Goal: Task Accomplishment & Management: Use online tool/utility

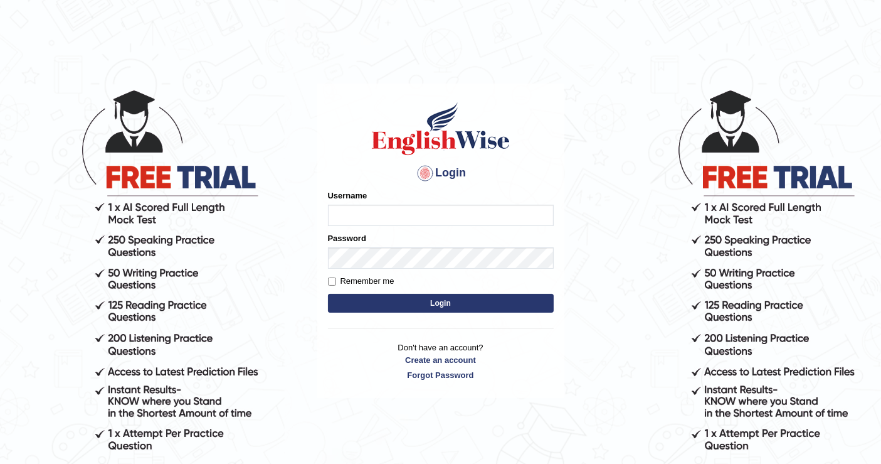
type input "[PERSON_NAME]"
click at [531, 307] on button "Login" at bounding box center [441, 303] width 226 height 19
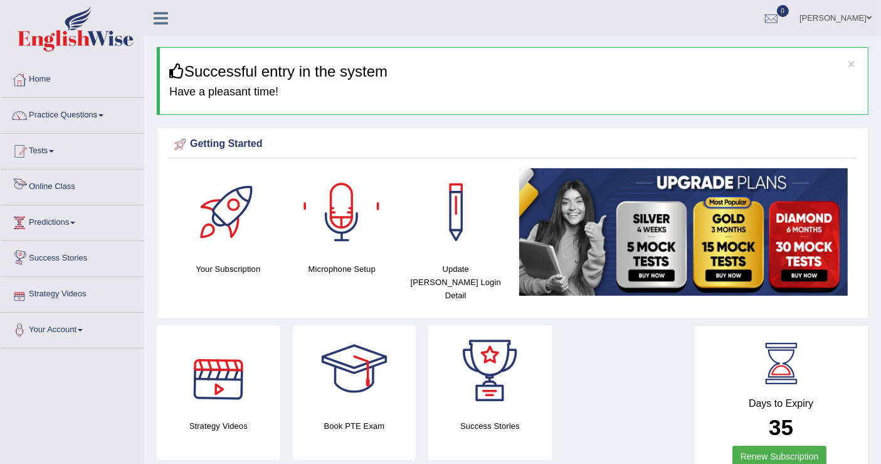
click at [70, 186] on link "Online Class" at bounding box center [72, 184] width 143 height 31
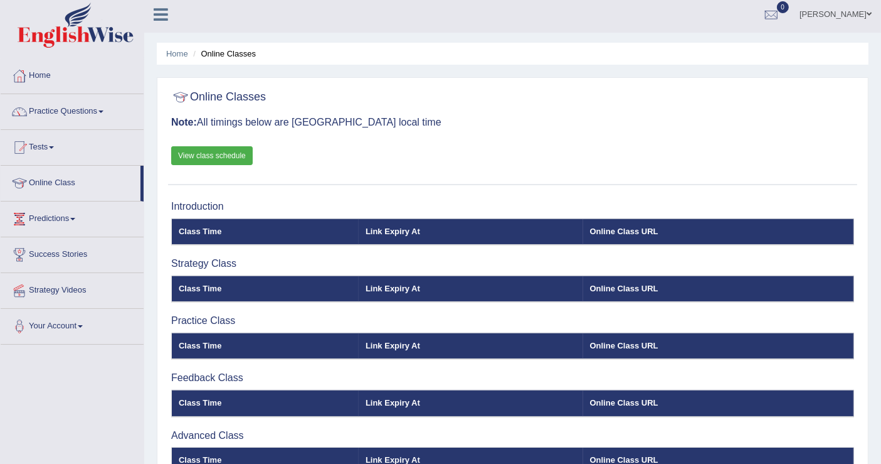
scroll to position [32, 0]
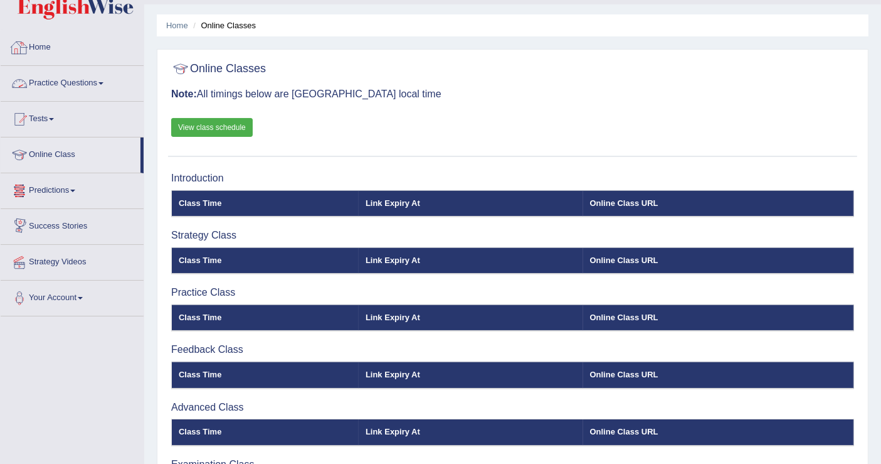
click at [100, 74] on link "Practice Questions" at bounding box center [72, 81] width 143 height 31
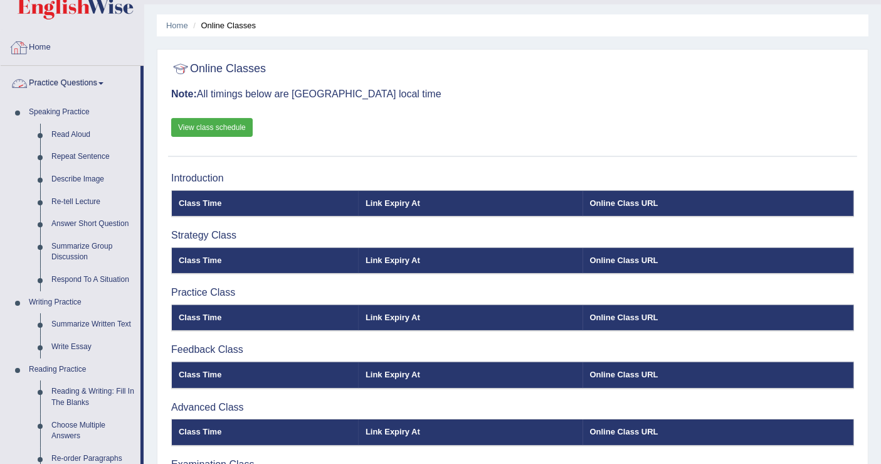
click at [49, 41] on link "Home" at bounding box center [72, 45] width 143 height 31
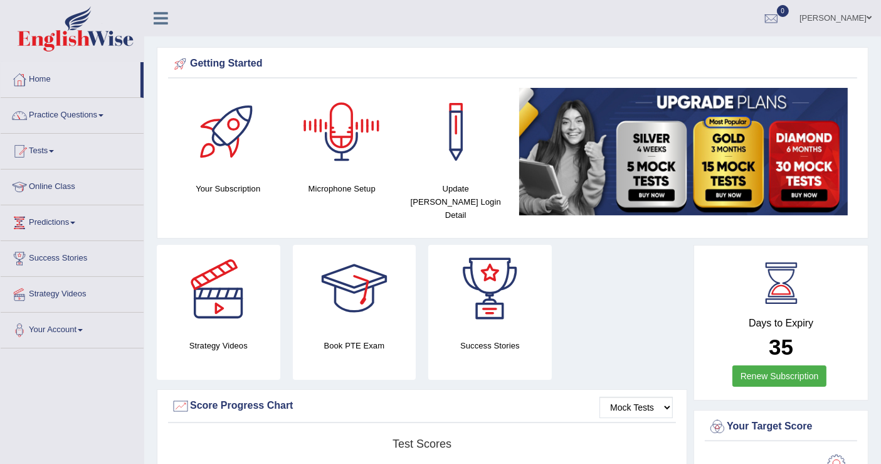
click at [321, 159] on div at bounding box center [342, 132] width 88 height 88
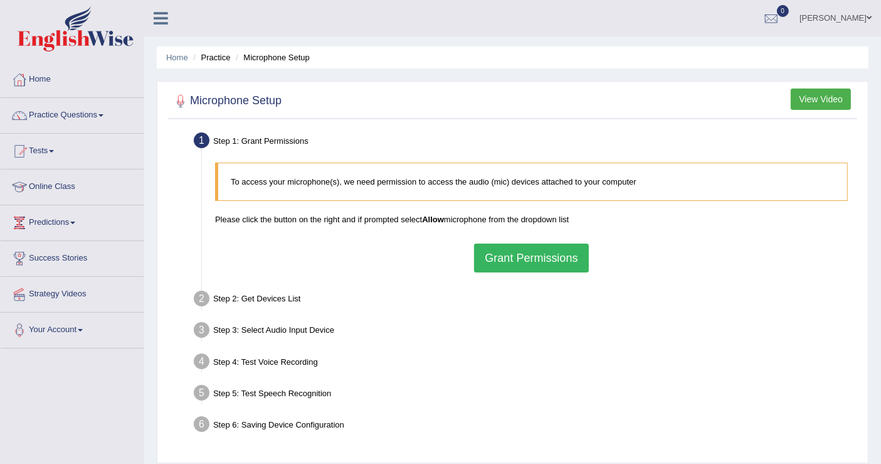
click at [557, 260] on button "Grant Permissions" at bounding box center [531, 257] width 114 height 29
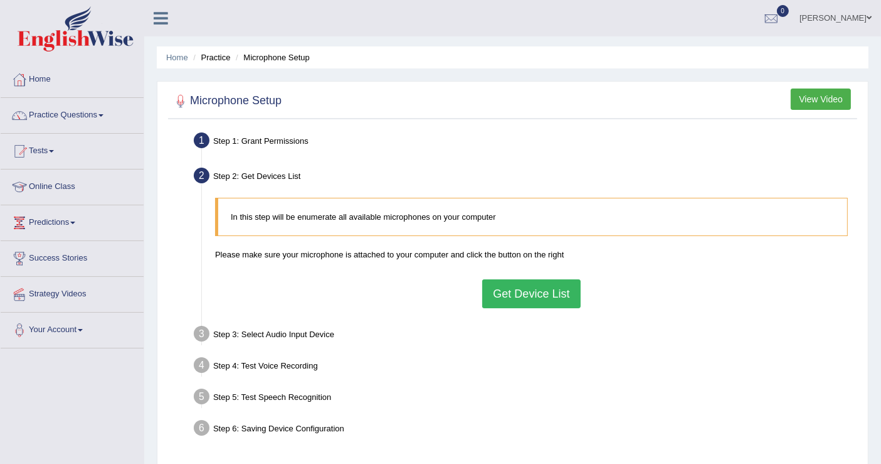
click at [519, 300] on button "Get Device List" at bounding box center [531, 293] width 98 height 29
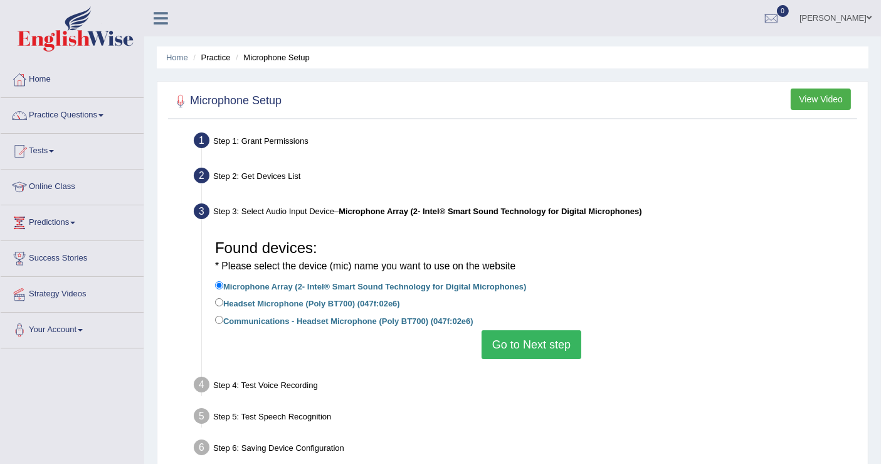
click at [420, 319] on label "Communications - Headset Microphone (Poly BT700) (047f:02e6)" at bounding box center [344, 320] width 258 height 14
click at [223, 319] on input "Communications - Headset Microphone (Poly BT700) (047f:02e6)" at bounding box center [219, 320] width 8 height 8
radio input "true"
click at [499, 356] on button "Go to Next step" at bounding box center [532, 344] width 100 height 29
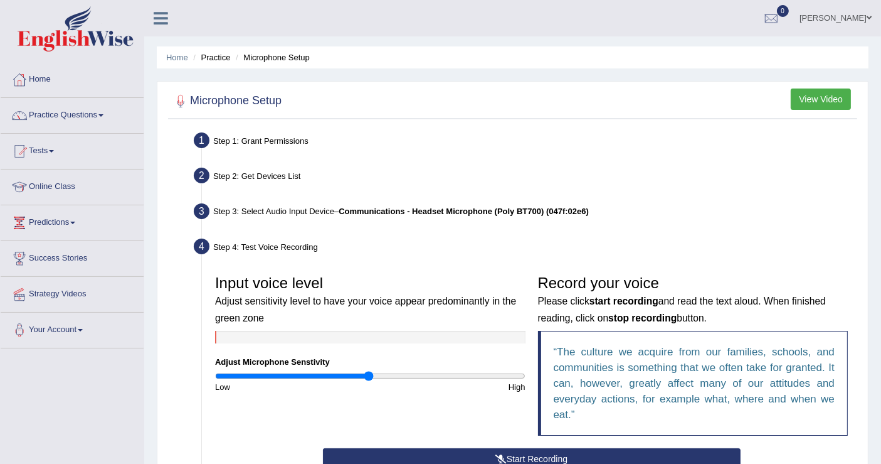
click at [505, 393] on div "Input voice level Adjust sensitivity level to have your voice appear predominan…" at bounding box center [532, 357] width 646 height 179
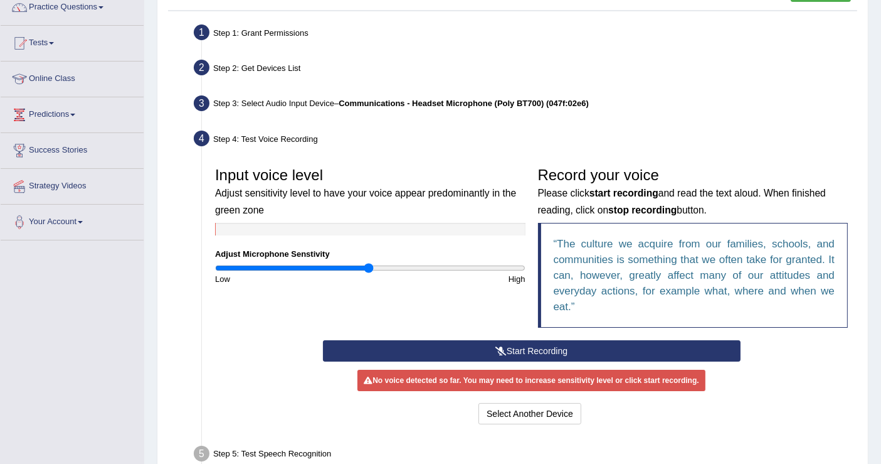
scroll to position [139, 0]
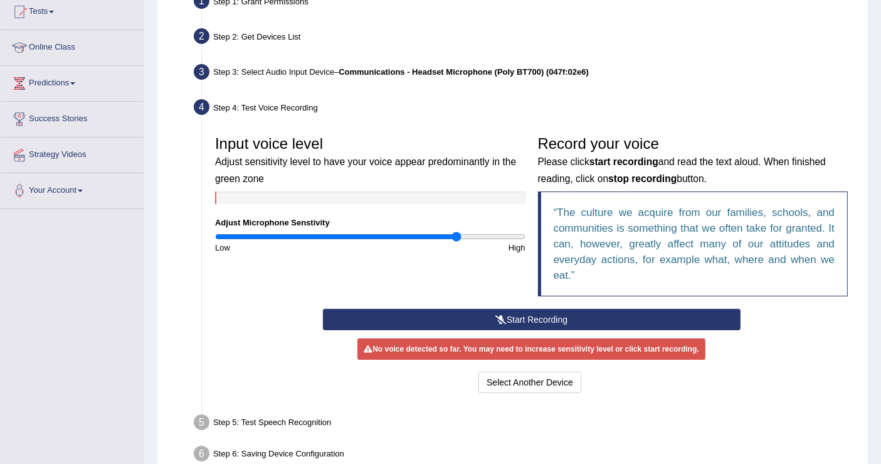
drag, startPoint x: 366, startPoint y: 236, endPoint x: 457, endPoint y: 268, distance: 96.4
click at [457, 242] on input "range" at bounding box center [370, 236] width 311 height 10
click at [505, 327] on button "Start Recording" at bounding box center [532, 319] width 418 height 21
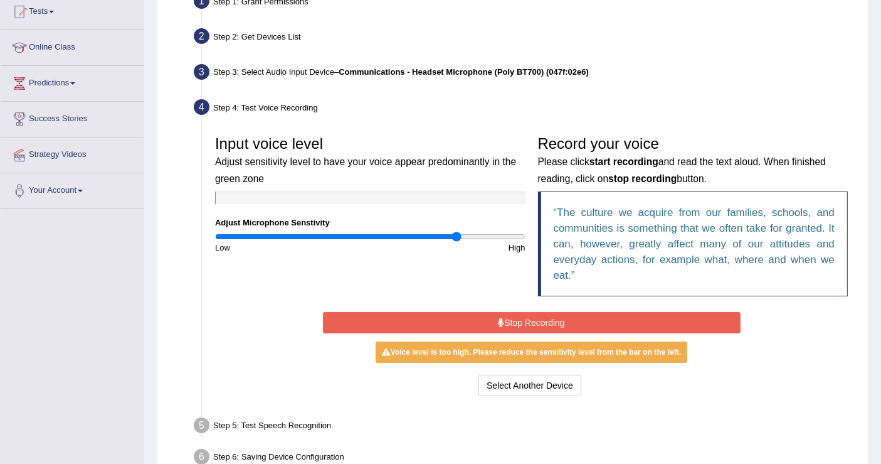
click at [518, 325] on button "Stop Recording" at bounding box center [532, 322] width 418 height 21
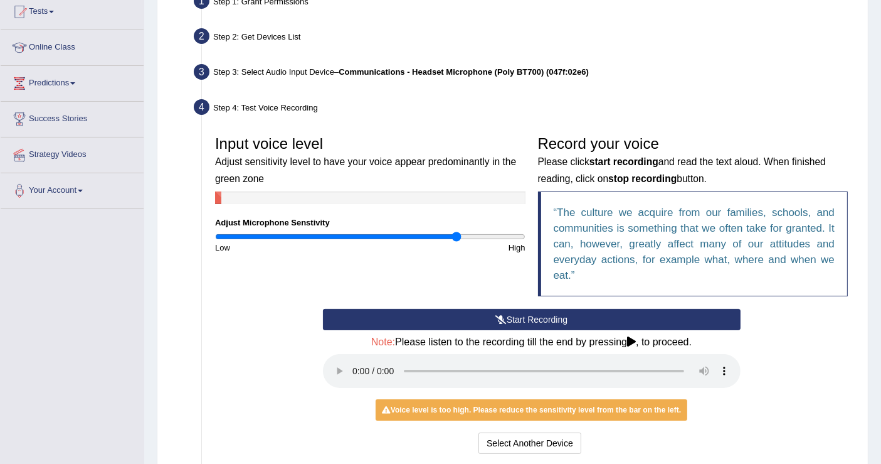
click at [728, 410] on div "No voice detected so far. You may need to increase sensitivity level or click s…" at bounding box center [532, 409] width 418 height 12
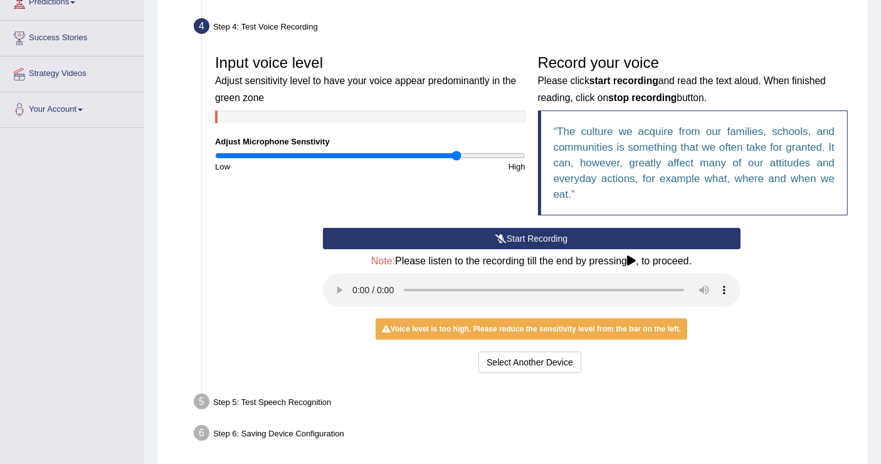
scroll to position [251, 0]
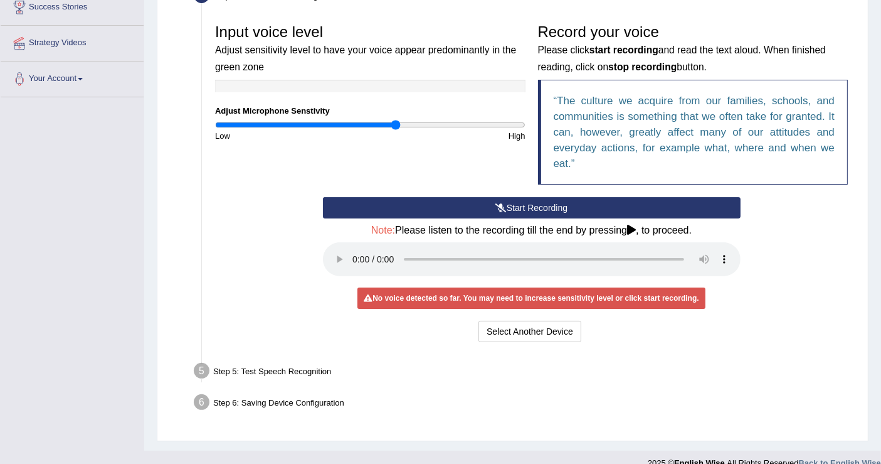
drag, startPoint x: 457, startPoint y: 124, endPoint x: 396, endPoint y: 120, distance: 60.4
type input "1.18"
click at [396, 120] on input "range" at bounding box center [370, 125] width 311 height 10
click at [523, 203] on button "Start Recording" at bounding box center [532, 207] width 418 height 21
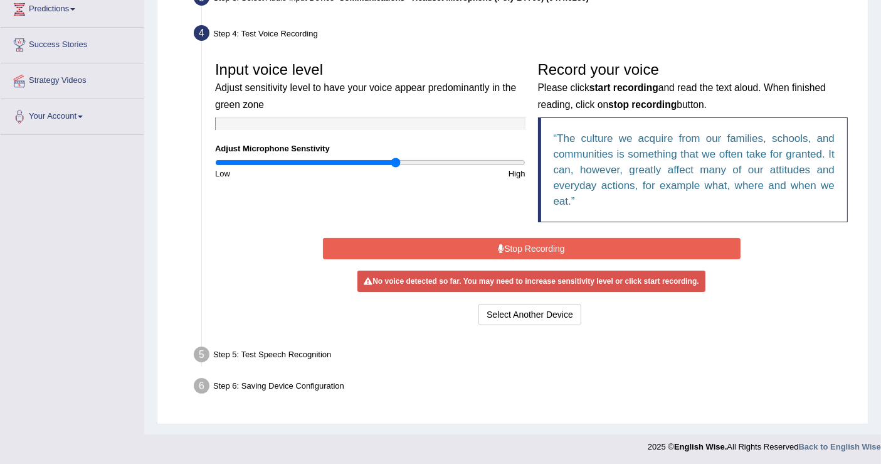
scroll to position [210, 0]
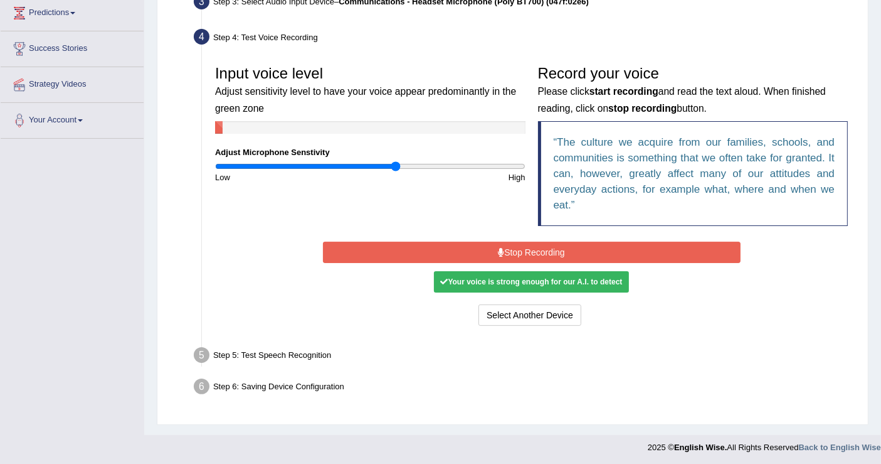
click at [510, 246] on button "Stop Recording" at bounding box center [532, 252] width 418 height 21
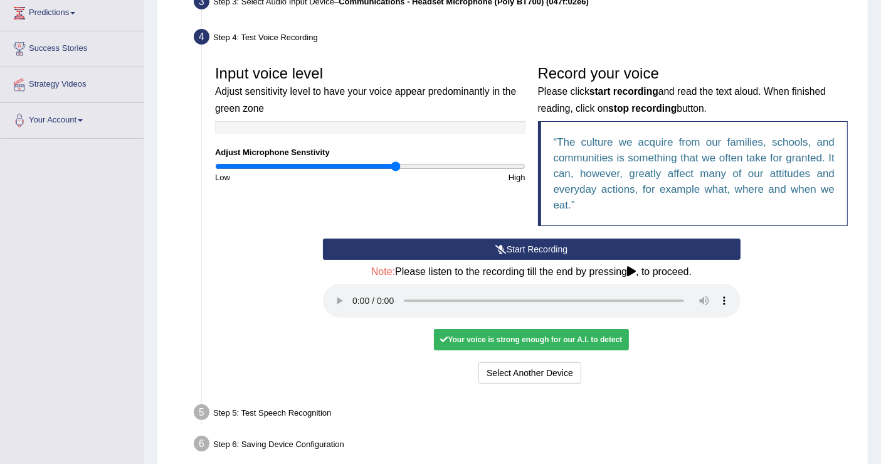
click at [657, 362] on div "Select Another Device Voice is ok. Go to Next step" at bounding box center [532, 374] width 418 height 24
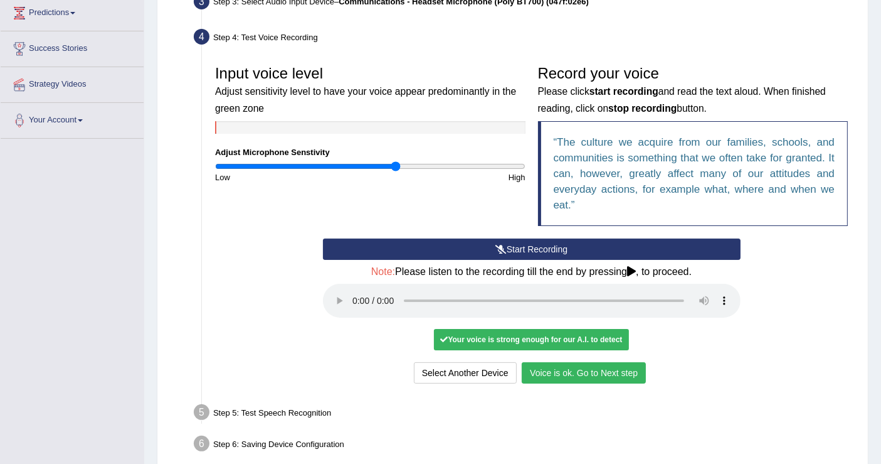
click at [591, 364] on button "Voice is ok. Go to Next step" at bounding box center [584, 372] width 124 height 21
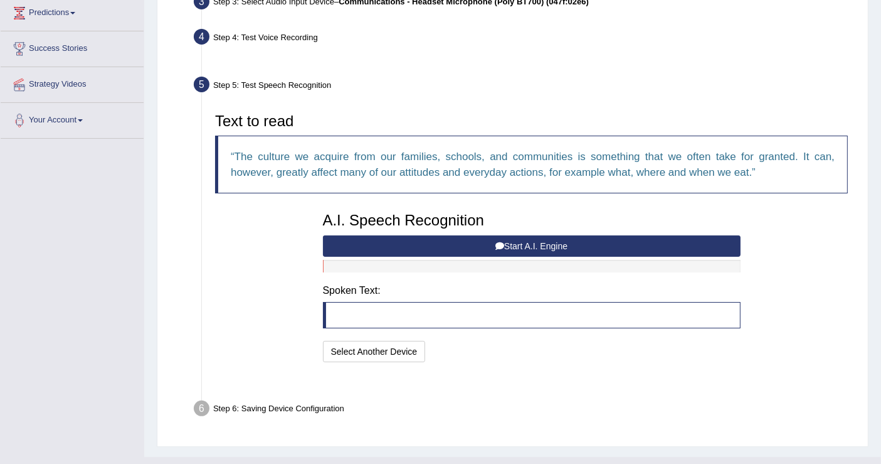
scroll to position [202, 0]
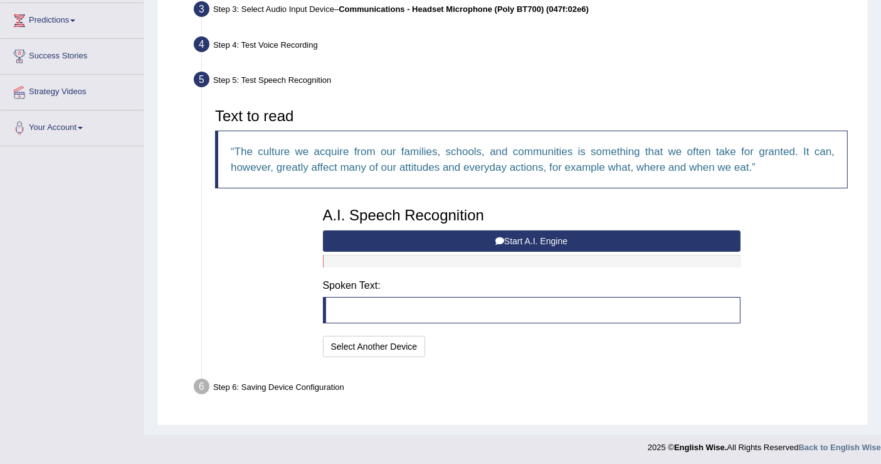
click at [508, 235] on button "Start A.I. Engine" at bounding box center [532, 240] width 418 height 21
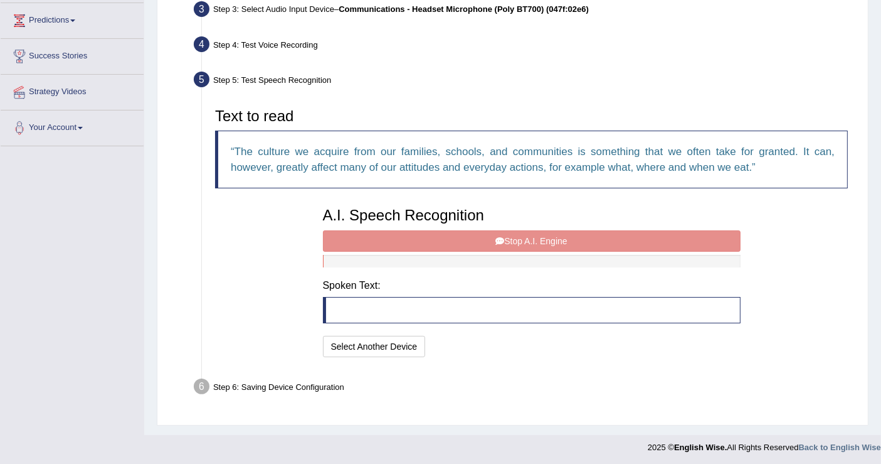
click at [496, 237] on div "A.I. Speech Recognition Start A.I. Engine Stop A.I. Engine Note: Please listen …" at bounding box center [532, 280] width 430 height 159
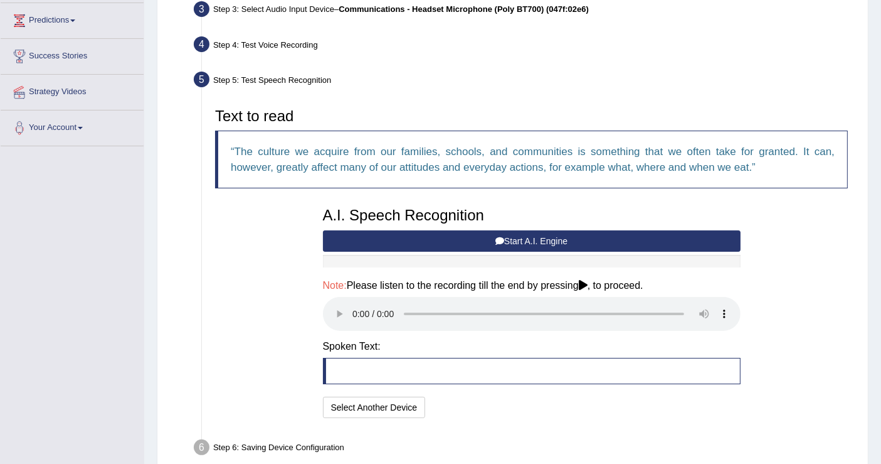
click at [770, 304] on div "Text to read The culture we acquire from our families, schools, and communities…" at bounding box center [532, 261] width 646 height 319
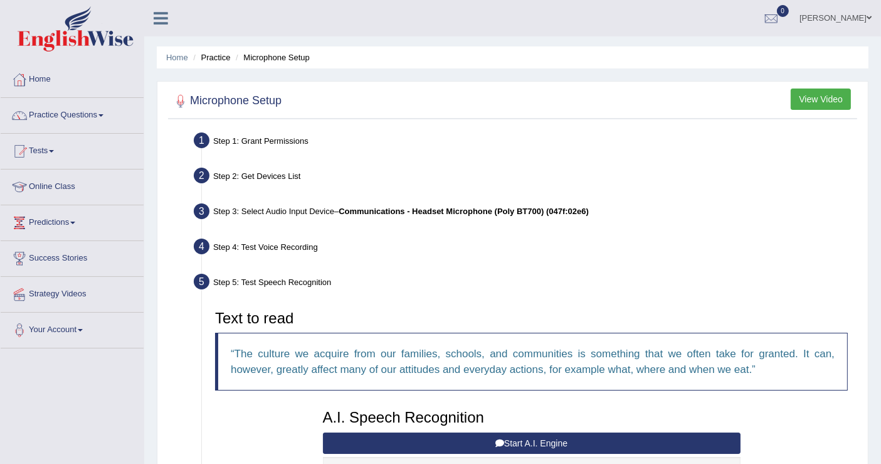
click at [802, 97] on button "View Video" at bounding box center [821, 98] width 60 height 21
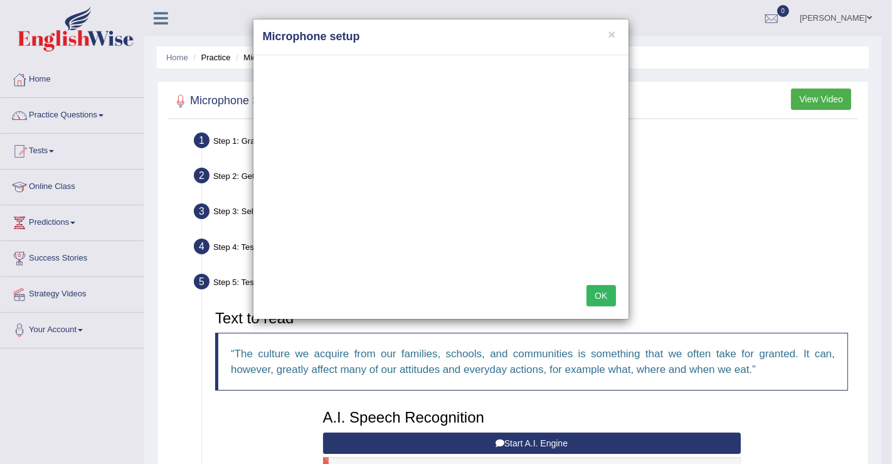
click at [601, 297] on button "OK" at bounding box center [601, 295] width 29 height 21
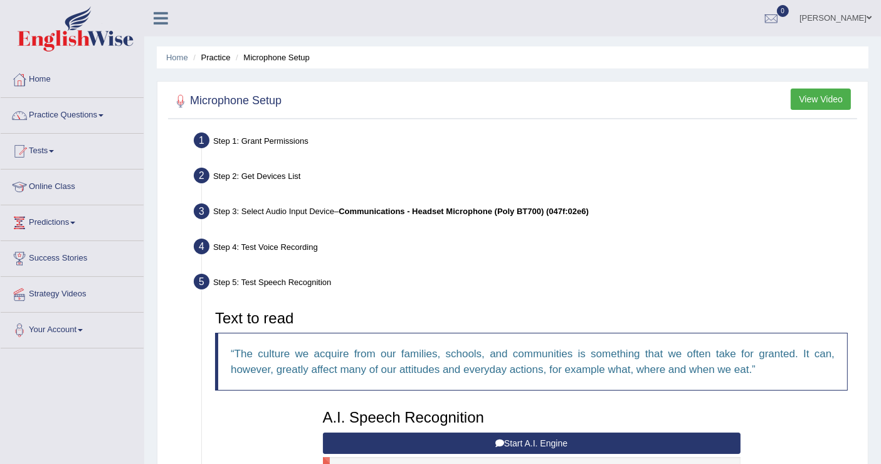
click at [573, 348] on q "The culture we acquire from our families, schools, and communities is something…" at bounding box center [533, 362] width 604 height 28
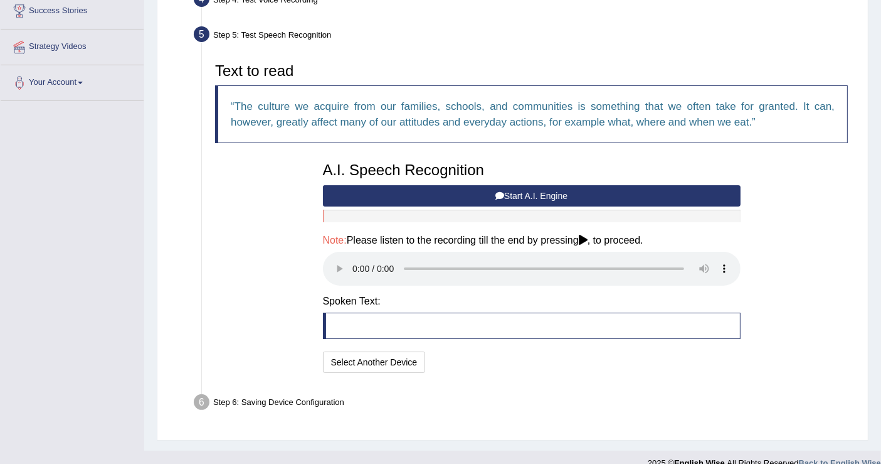
scroll to position [251, 0]
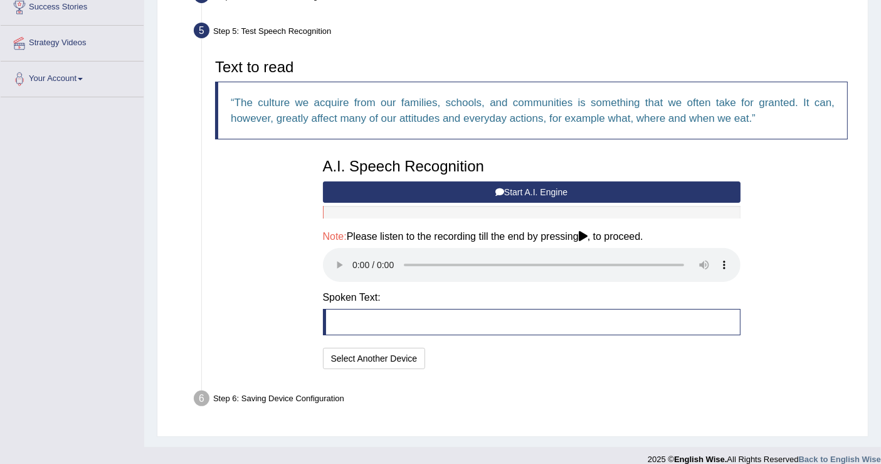
click at [582, 235] on h4 "Note: Please listen to the recording till the end by pressing , to proceed." at bounding box center [532, 236] width 418 height 11
click at [570, 187] on button "Start A.I. Engine" at bounding box center [532, 191] width 418 height 21
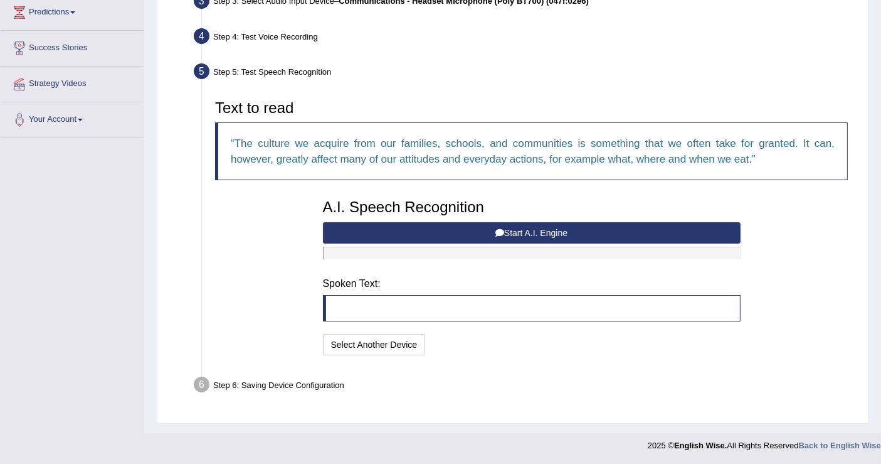
scroll to position [202, 0]
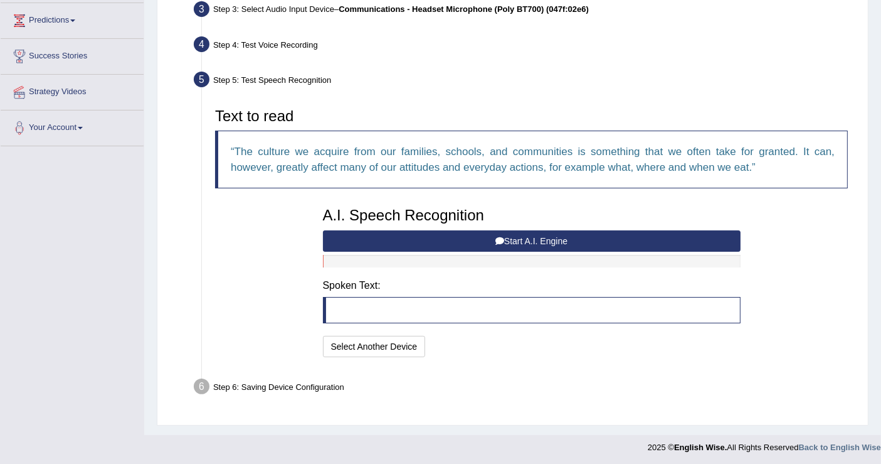
click at [590, 244] on button "Start A.I. Engine" at bounding box center [532, 240] width 418 height 21
click at [508, 237] on button "Start A.I. Engine" at bounding box center [532, 240] width 418 height 21
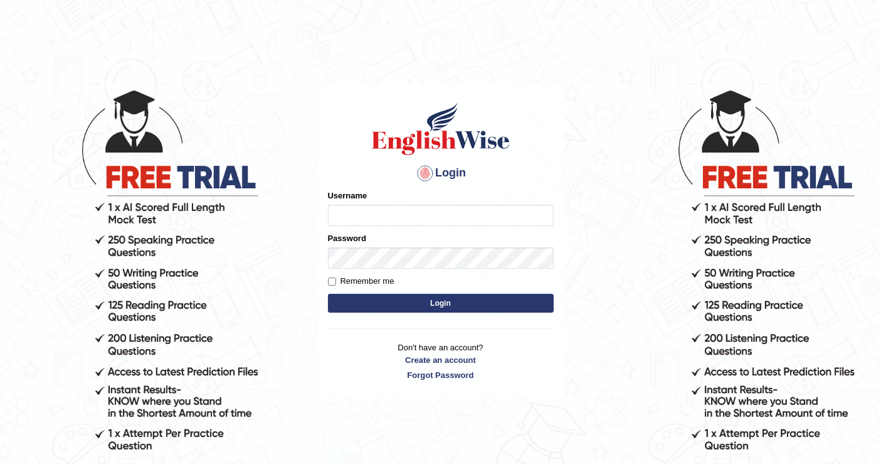
type input "balveen"
click at [381, 307] on button "Login" at bounding box center [441, 303] width 226 height 19
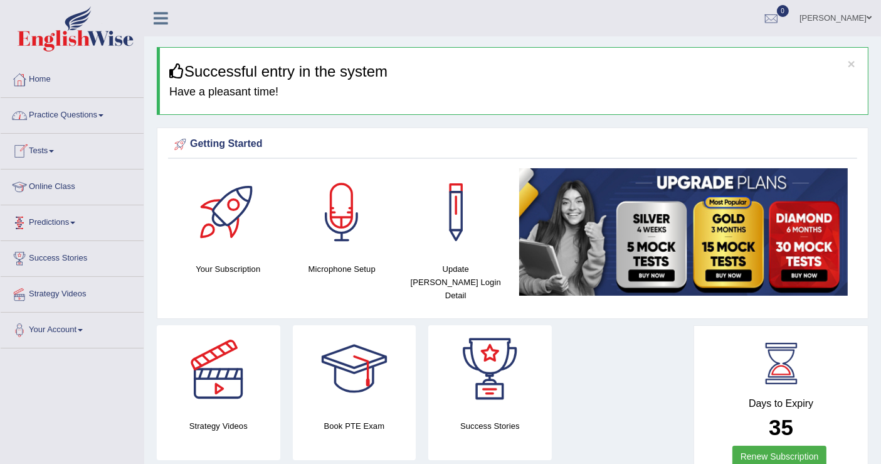
click at [82, 109] on link "Practice Questions" at bounding box center [72, 113] width 143 height 31
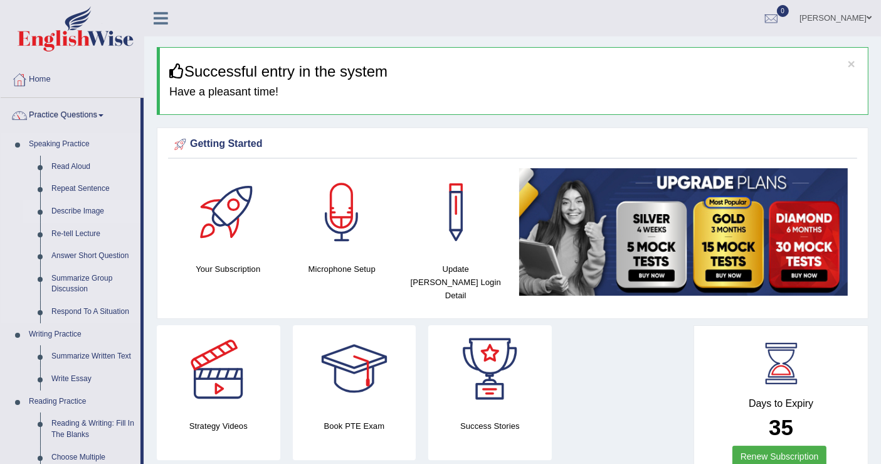
click at [77, 205] on link "Describe Image" at bounding box center [93, 211] width 95 height 23
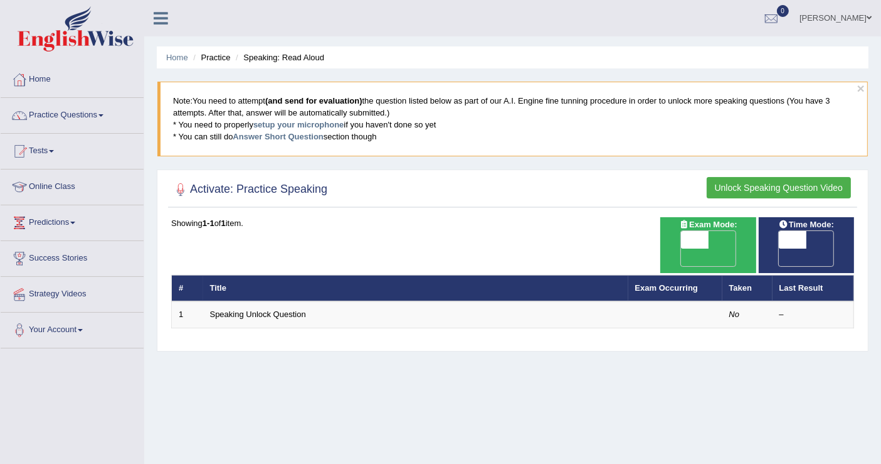
click at [681, 248] on span "OFF" at bounding box center [668, 257] width 28 height 18
checkbox input "true"
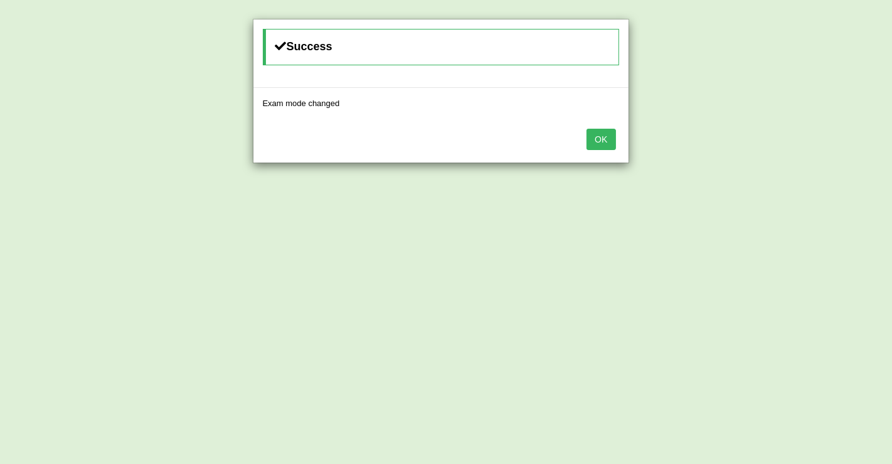
click at [599, 142] on button "OK" at bounding box center [601, 139] width 29 height 21
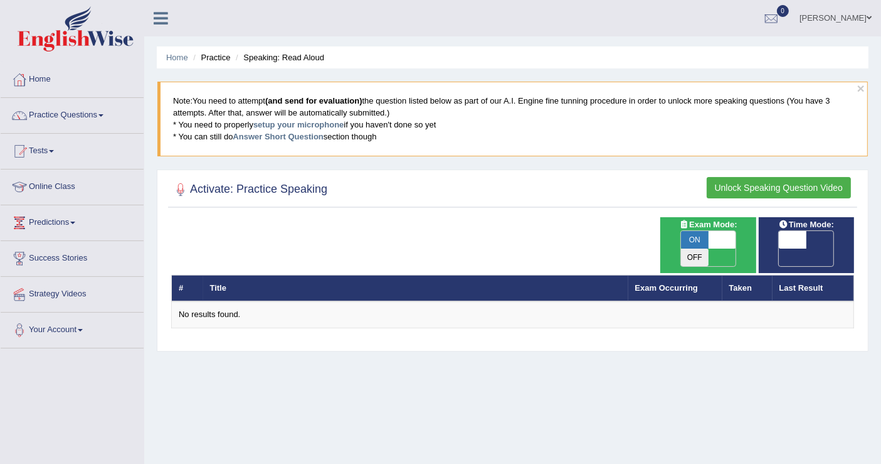
click at [779, 248] on span "OFF" at bounding box center [766, 257] width 28 height 18
checkbox input "true"
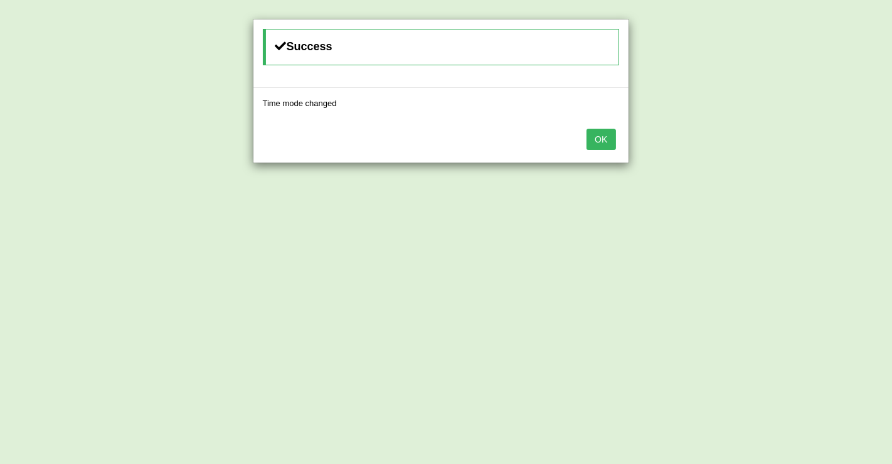
click at [602, 137] on button "OK" at bounding box center [601, 139] width 29 height 21
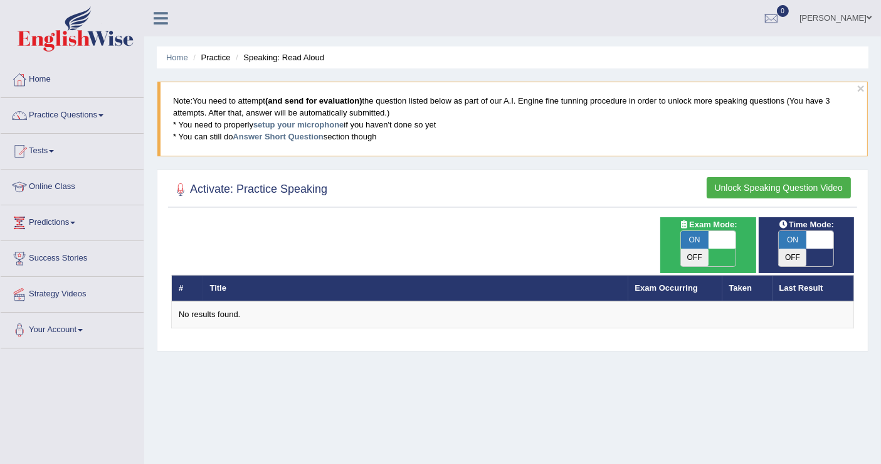
click at [750, 183] on button "Unlock Speaking Question Video" at bounding box center [779, 187] width 144 height 21
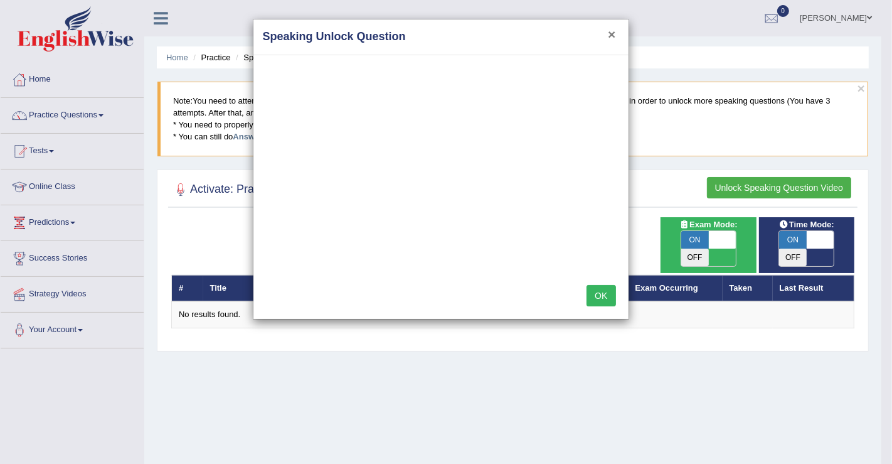
click at [612, 31] on button "×" at bounding box center [612, 34] width 8 height 13
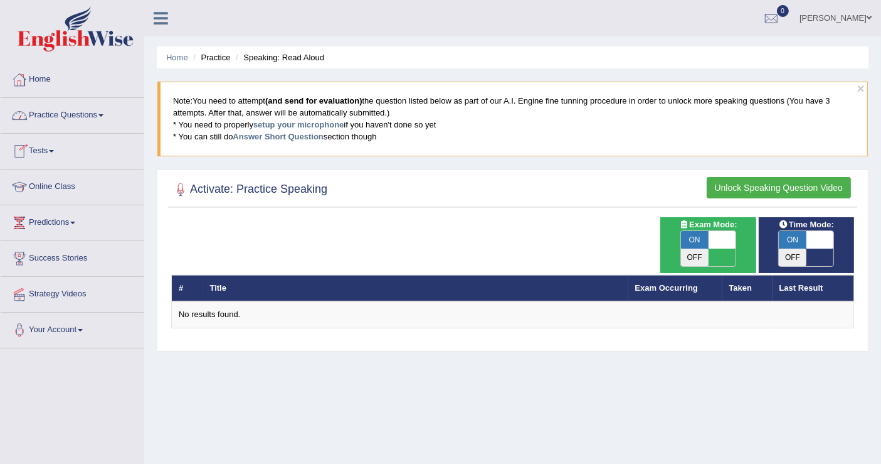
click at [38, 69] on link "Home" at bounding box center [72, 77] width 143 height 31
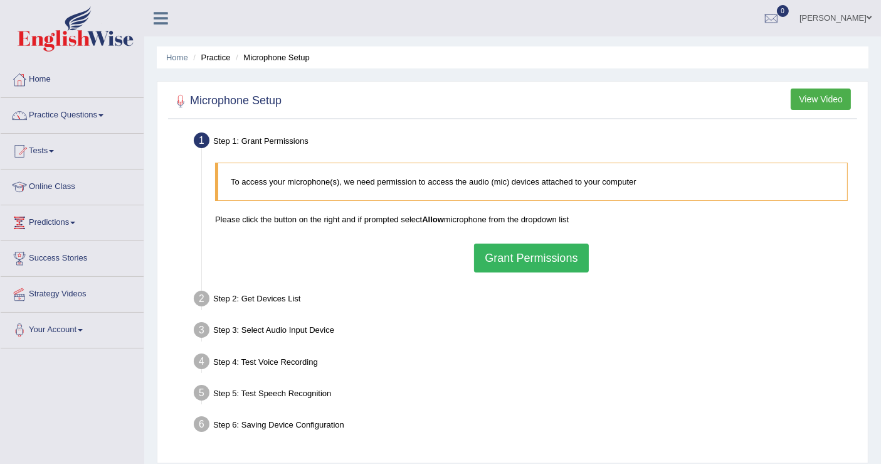
click at [522, 250] on button "Grant Permissions" at bounding box center [531, 257] width 114 height 29
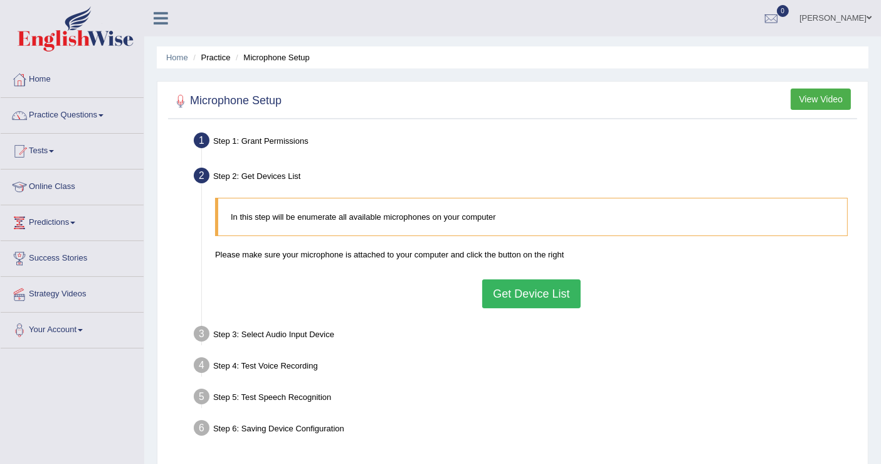
click at [526, 299] on button "Get Device List" at bounding box center [531, 293] width 98 height 29
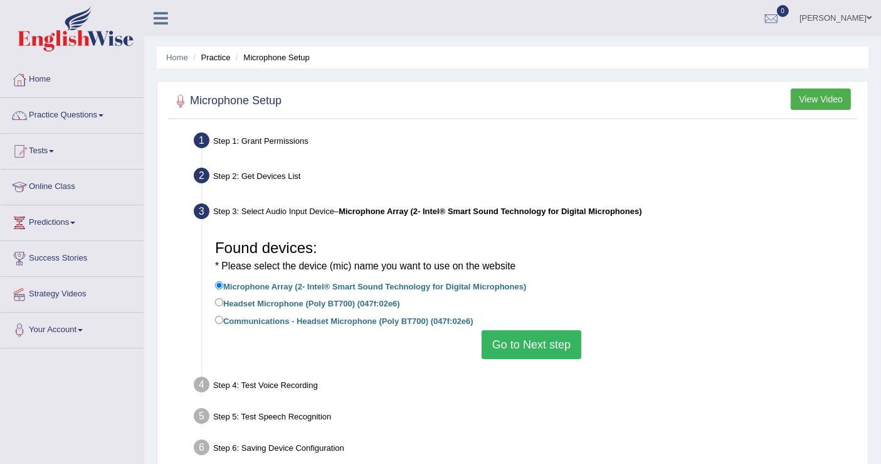
click at [396, 321] on label "Communications - Headset Microphone (Poly BT700) (047f:02e6)" at bounding box center [344, 320] width 258 height 14
click at [223, 321] on input "Communications - Headset Microphone (Poly BT700) (047f:02e6)" at bounding box center [219, 320] width 8 height 8
radio input "true"
click at [524, 341] on button "Go to Next step" at bounding box center [532, 344] width 100 height 29
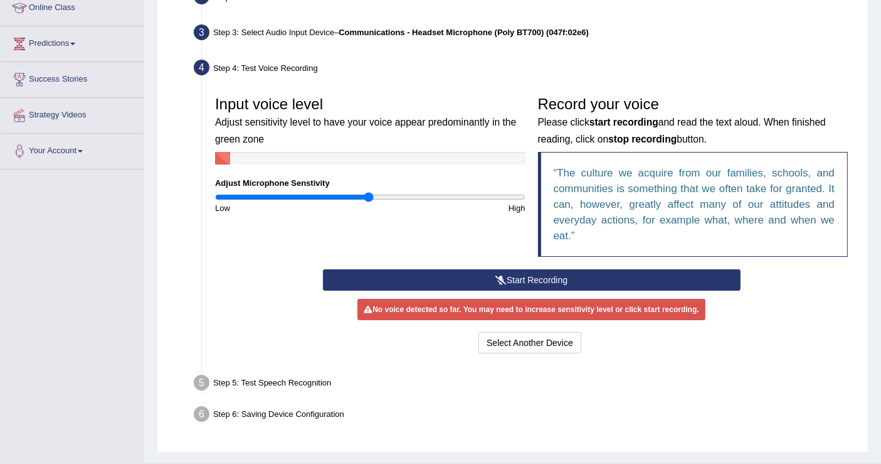
scroll to position [175, 0]
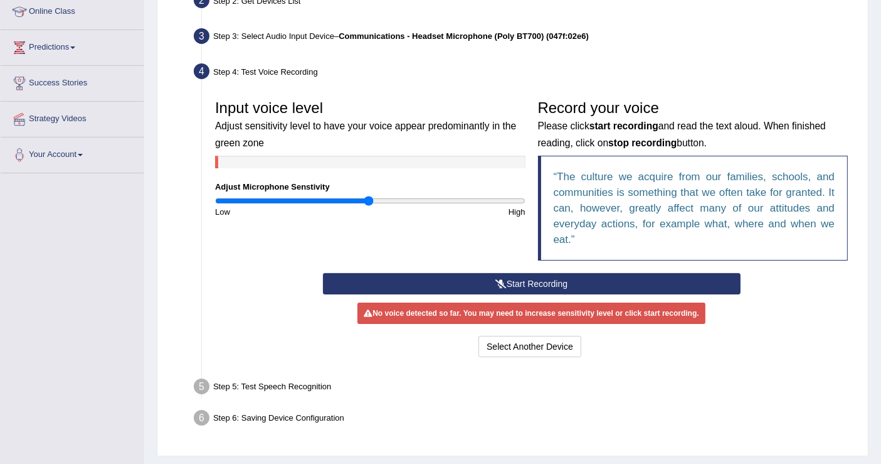
click at [568, 286] on button "Start Recording" at bounding box center [532, 283] width 418 height 21
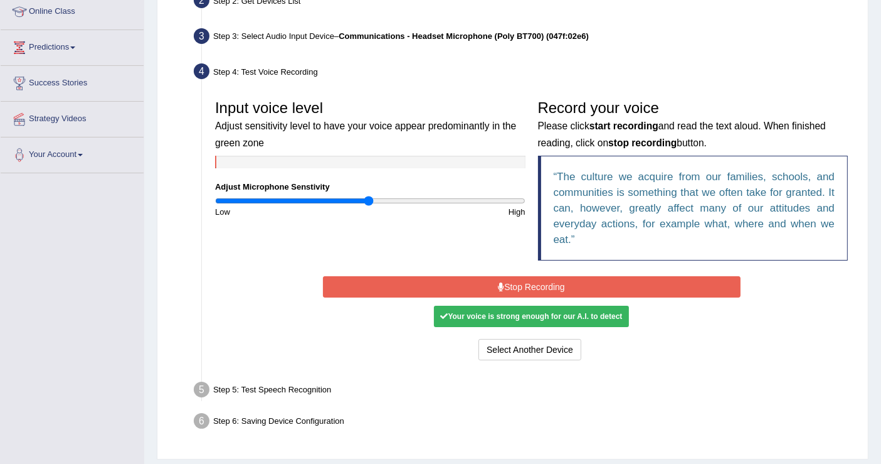
click at [524, 284] on button "Stop Recording" at bounding box center [532, 286] width 418 height 21
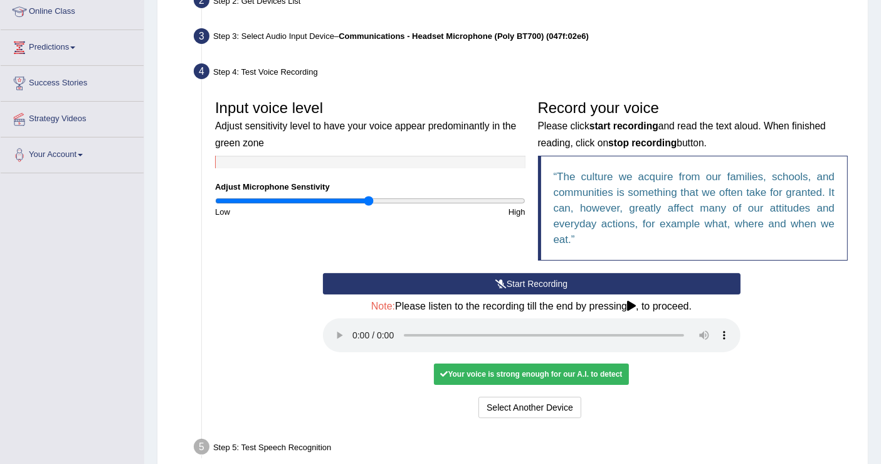
click at [599, 444] on div "Step 5: Test Speech Recognition" at bounding box center [525, 449] width 674 height 28
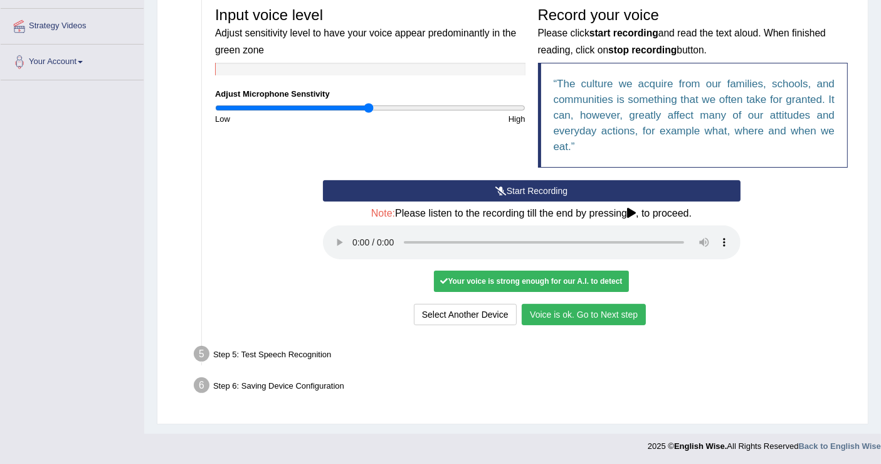
click at [577, 300] on div "Start Recording Stop Recording Note: Please listen to the recording till the en…" at bounding box center [532, 254] width 430 height 148
click at [590, 311] on button "Voice is ok. Go to Next step" at bounding box center [584, 314] width 124 height 21
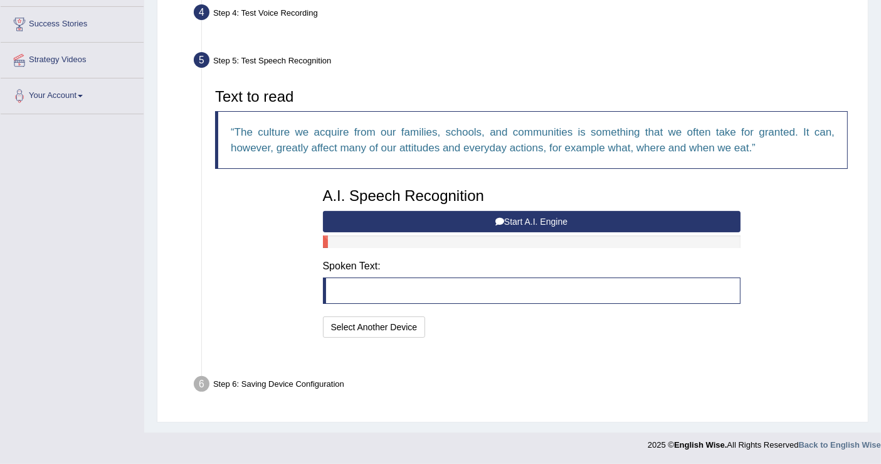
scroll to position [202, 0]
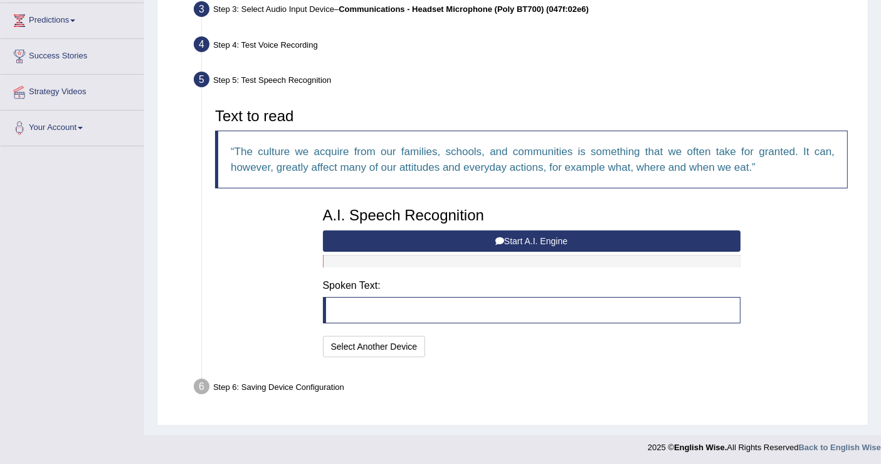
click at [509, 237] on button "Start A.I. Engine" at bounding box center [532, 240] width 418 height 21
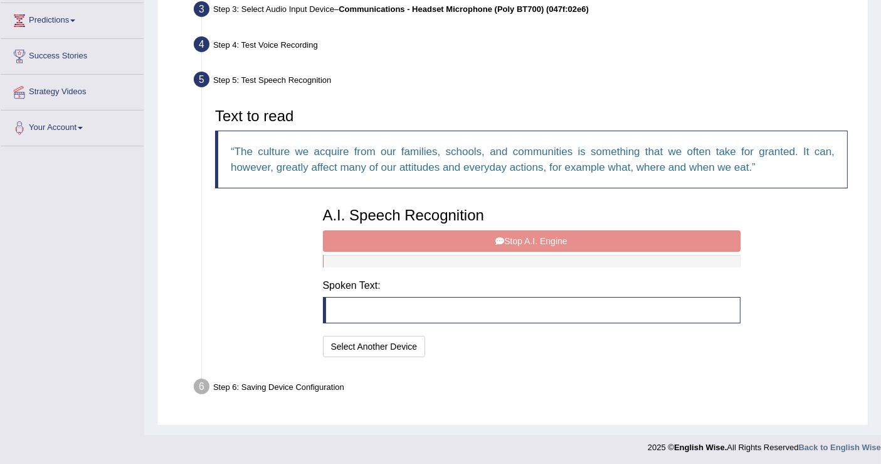
click at [565, 243] on div "A.I. Speech Recognition Start A.I. Engine Stop A.I. Engine Note: Please listen …" at bounding box center [532, 280] width 430 height 159
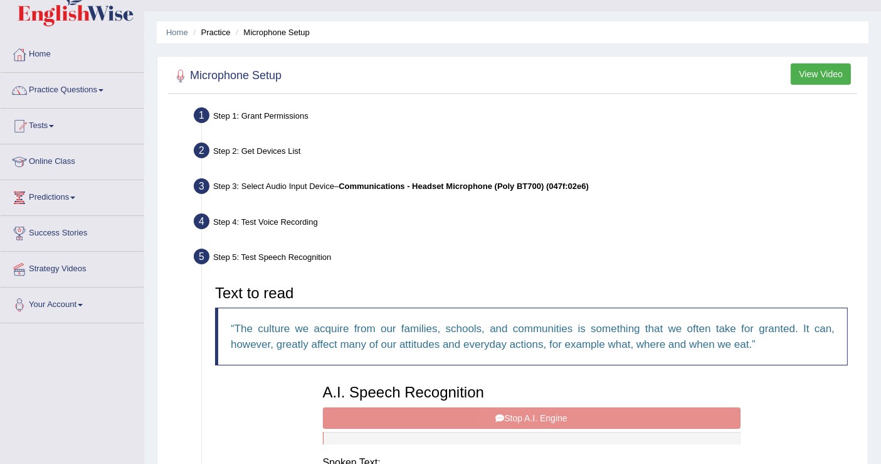
scroll to position [0, 0]
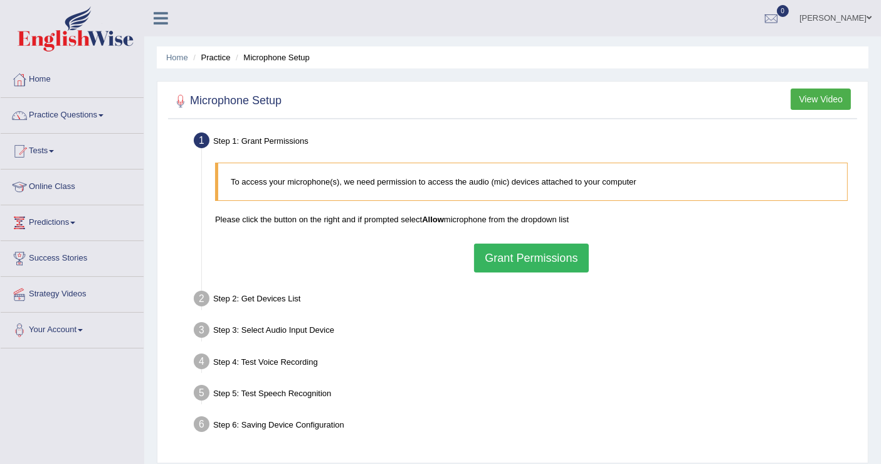
click at [539, 257] on button "Grant Permissions" at bounding box center [531, 257] width 114 height 29
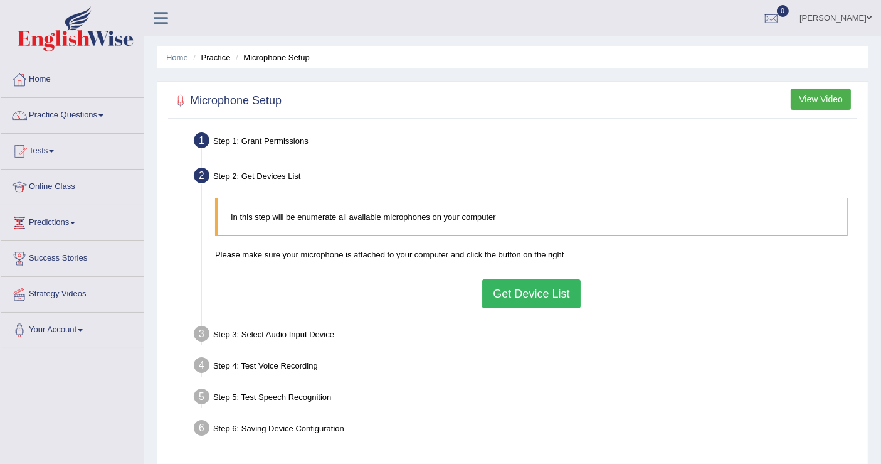
click at [552, 293] on button "Get Device List" at bounding box center [531, 293] width 98 height 29
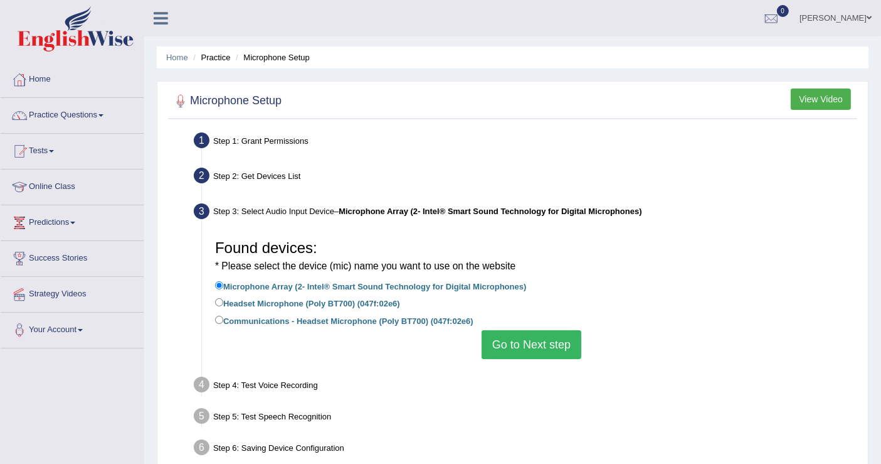
click at [363, 287] on label "Microphone Array (2- Intel® Smart Sound Technology for Digital Microphones)" at bounding box center [370, 286] width 311 height 14
click at [223, 287] on input "Microphone Array (2- Intel® Smart Sound Technology for Digital Microphones)" at bounding box center [219, 285] width 8 height 8
click at [377, 302] on label "Headset Microphone (Poly BT700) (047f:02e6)" at bounding box center [307, 302] width 185 height 14
click at [223, 302] on input "Headset Microphone (Poly BT700) (047f:02e6)" at bounding box center [219, 302] width 8 height 8
radio input "true"
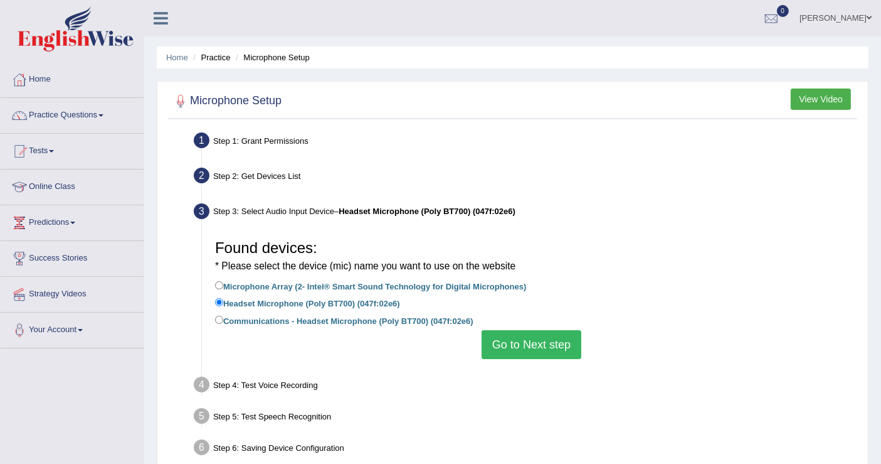
click at [524, 343] on button "Go to Next step" at bounding box center [532, 344] width 100 height 29
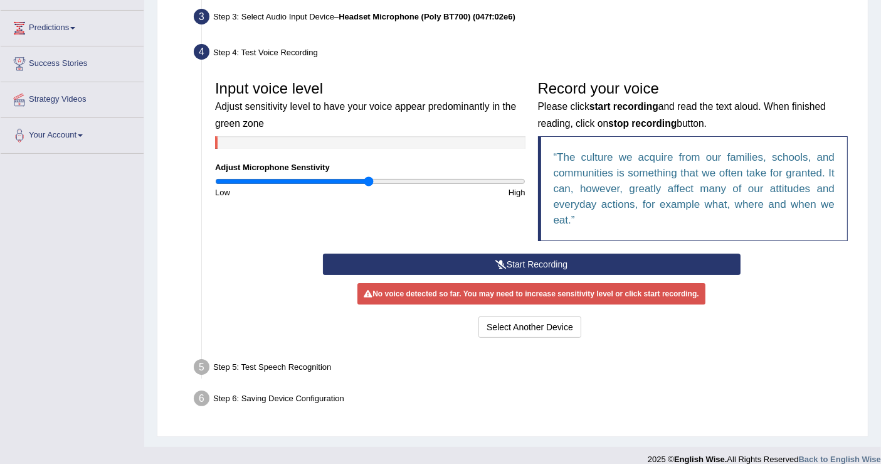
scroll to position [206, 0]
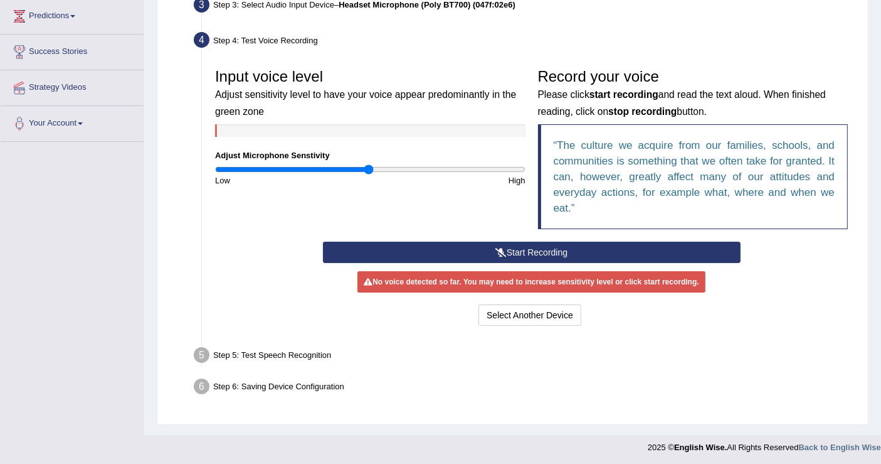
click at [511, 242] on button "Start Recording" at bounding box center [532, 252] width 418 height 21
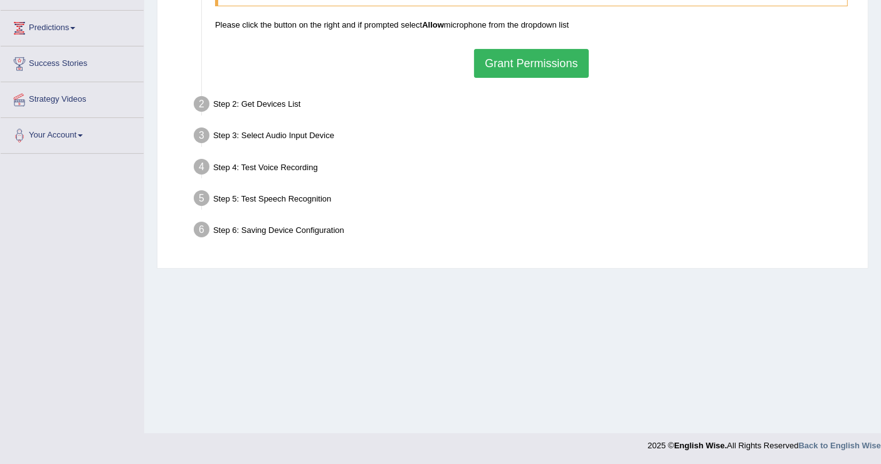
click at [499, 65] on button "Grant Permissions" at bounding box center [531, 63] width 114 height 29
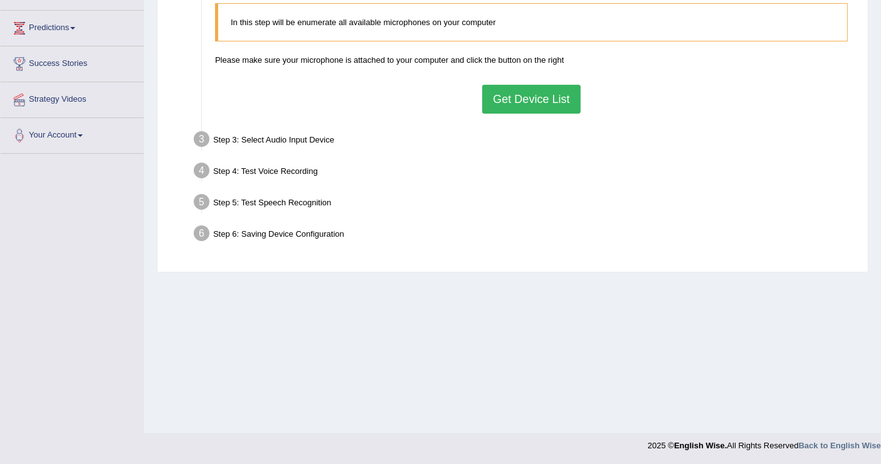
click at [565, 92] on button "Get Device List" at bounding box center [531, 99] width 98 height 29
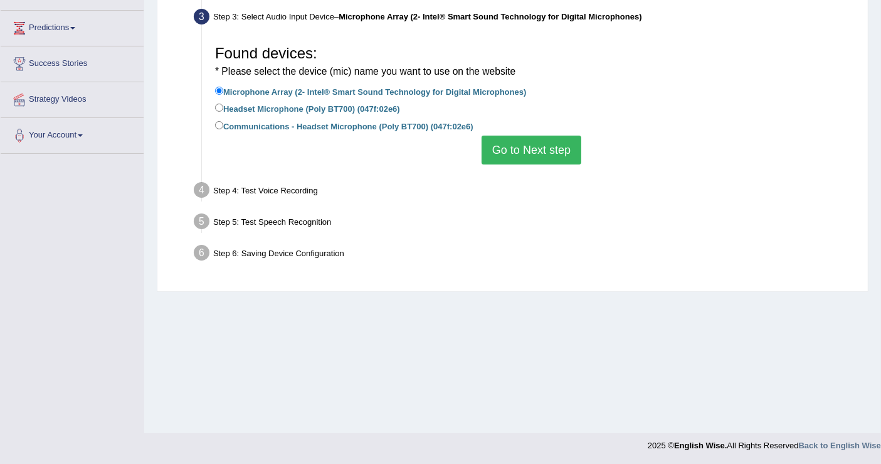
click at [526, 161] on button "Go to Next step" at bounding box center [532, 150] width 100 height 29
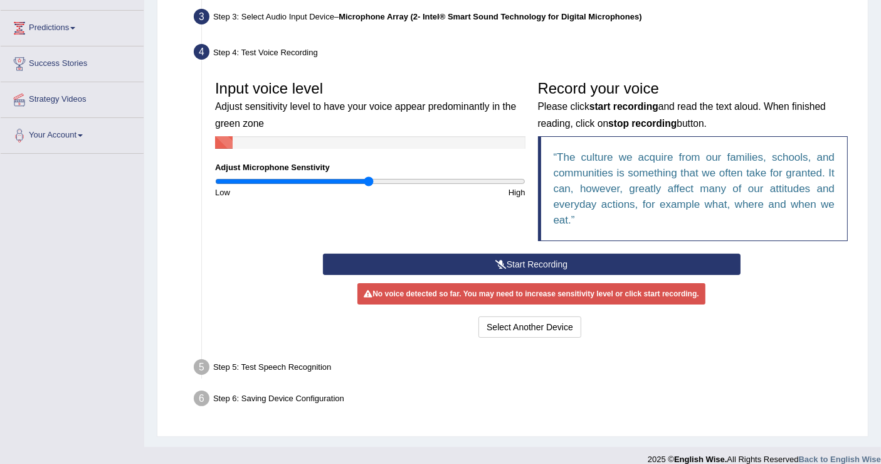
click at [527, 262] on button "Start Recording" at bounding box center [532, 263] width 418 height 21
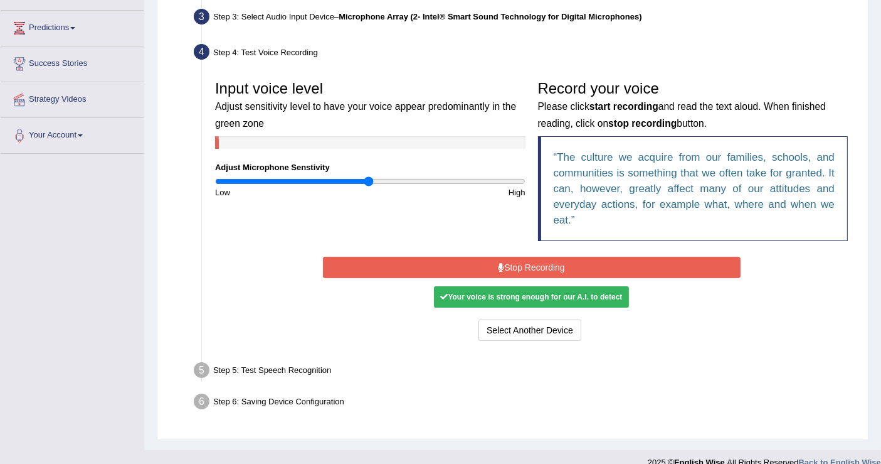
click at [575, 291] on div "Your voice is strong enough for our A.I. to detect" at bounding box center [531, 296] width 194 height 21
click at [508, 266] on button "Stop Recording" at bounding box center [532, 267] width 418 height 21
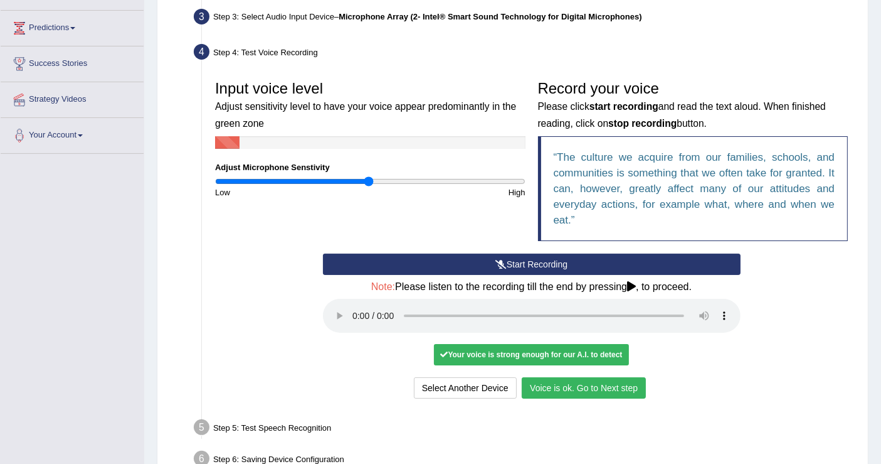
scroll to position [268, 0]
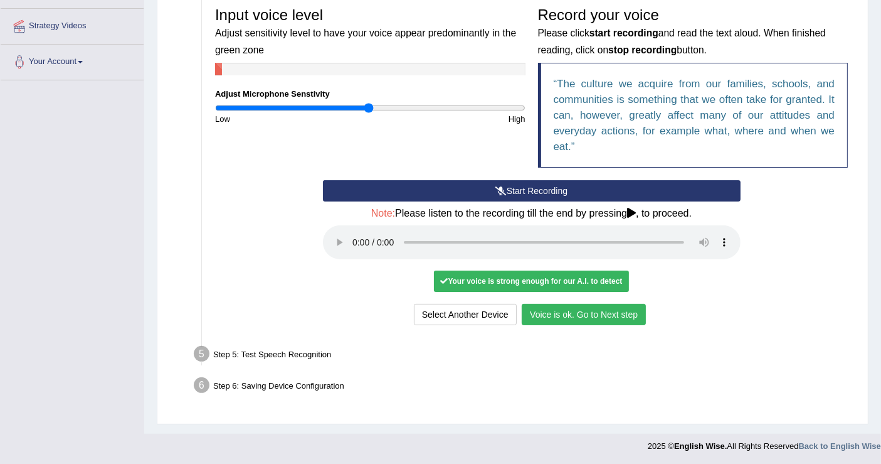
click at [561, 314] on button "Voice is ok. Go to Next step" at bounding box center [584, 314] width 124 height 21
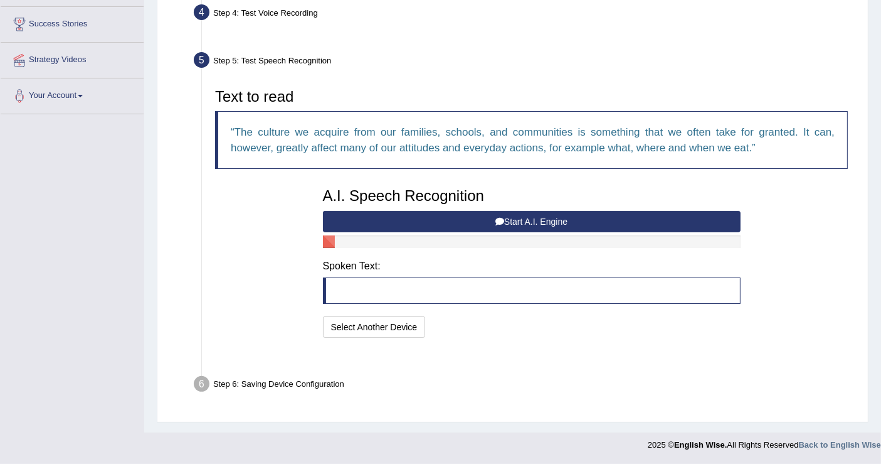
scroll to position [202, 0]
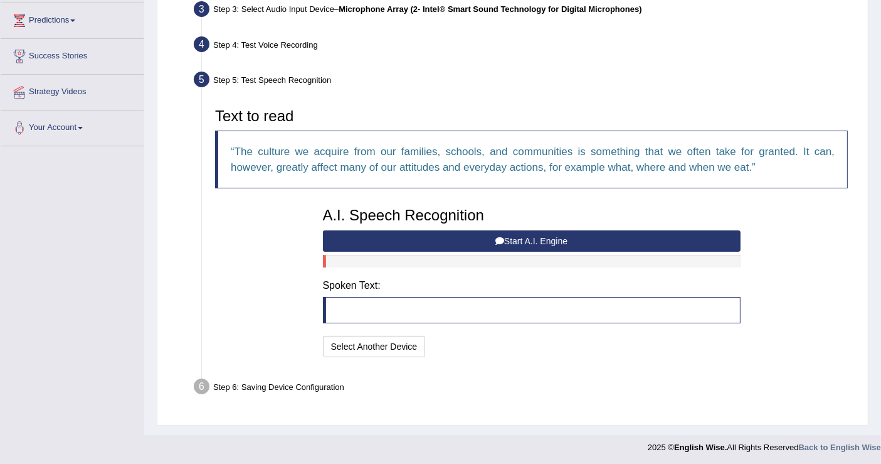
click at [502, 237] on icon at bounding box center [500, 241] width 9 height 9
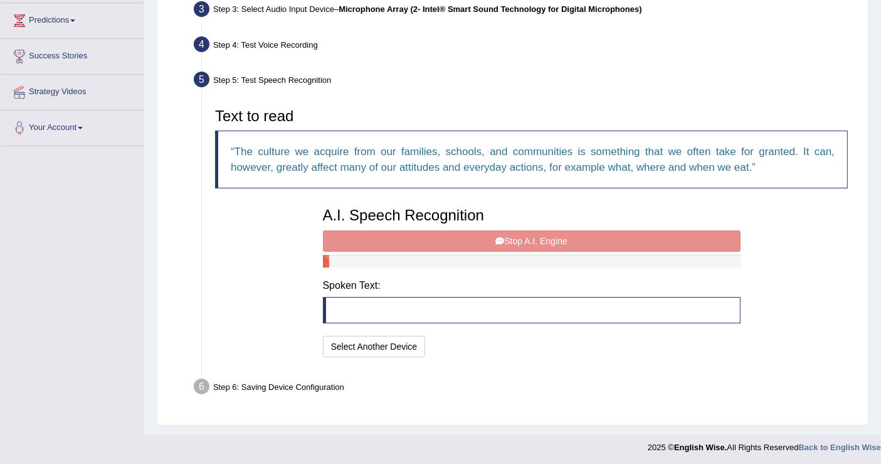
click at [489, 235] on div "A.I. Speech Recognition Start A.I. Engine Stop A.I. Engine Note: Please listen …" at bounding box center [532, 280] width 430 height 159
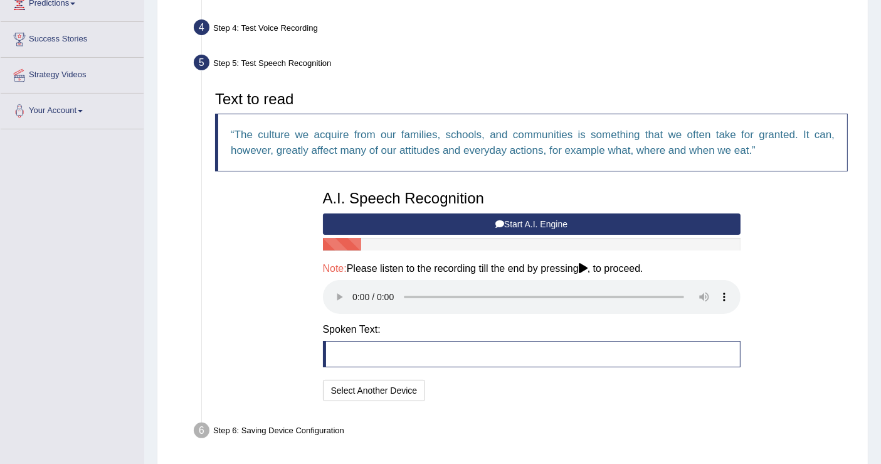
scroll to position [263, 0]
